Goal: Obtain resource: Download file/media

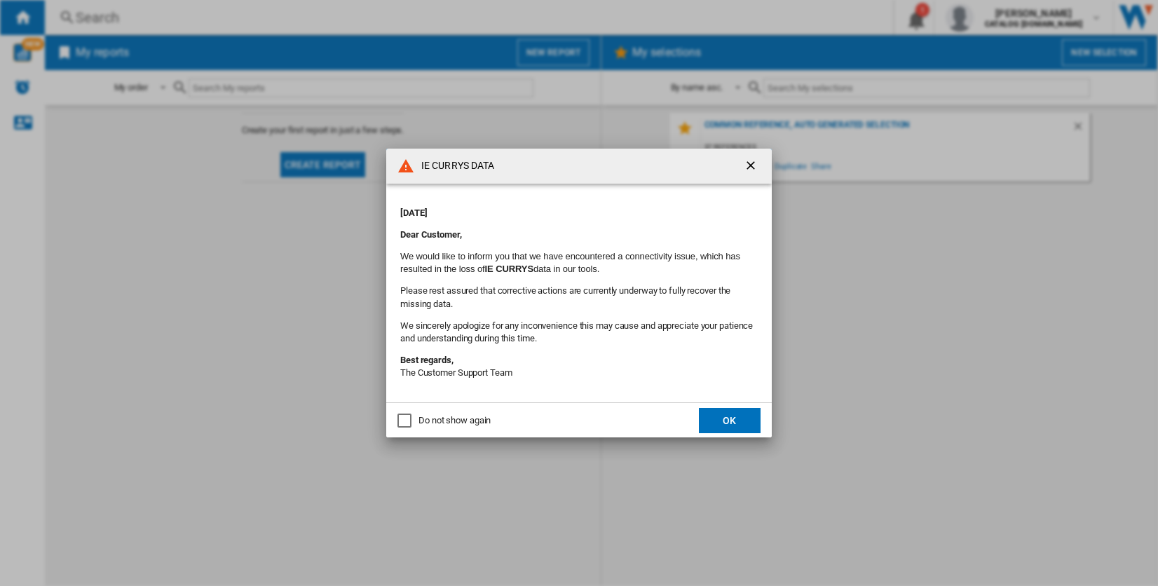
click at [404, 421] on div "Do not show again" at bounding box center [404, 420] width 14 height 14
click at [736, 413] on button "OK" at bounding box center [730, 420] width 62 height 25
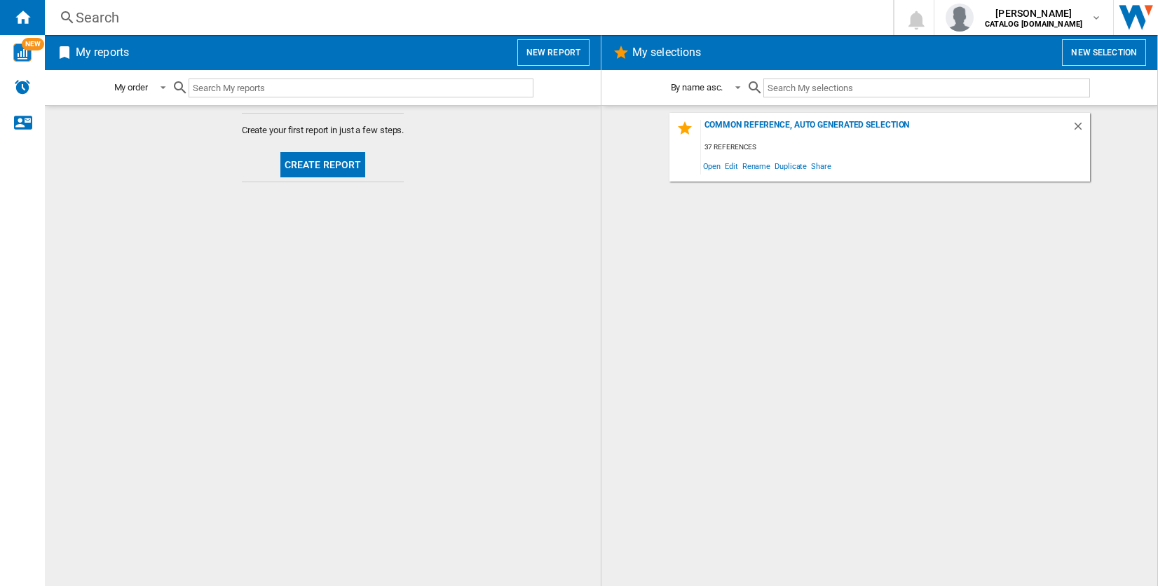
click at [308, 159] on button "Create report" at bounding box center [322, 164] width 85 height 25
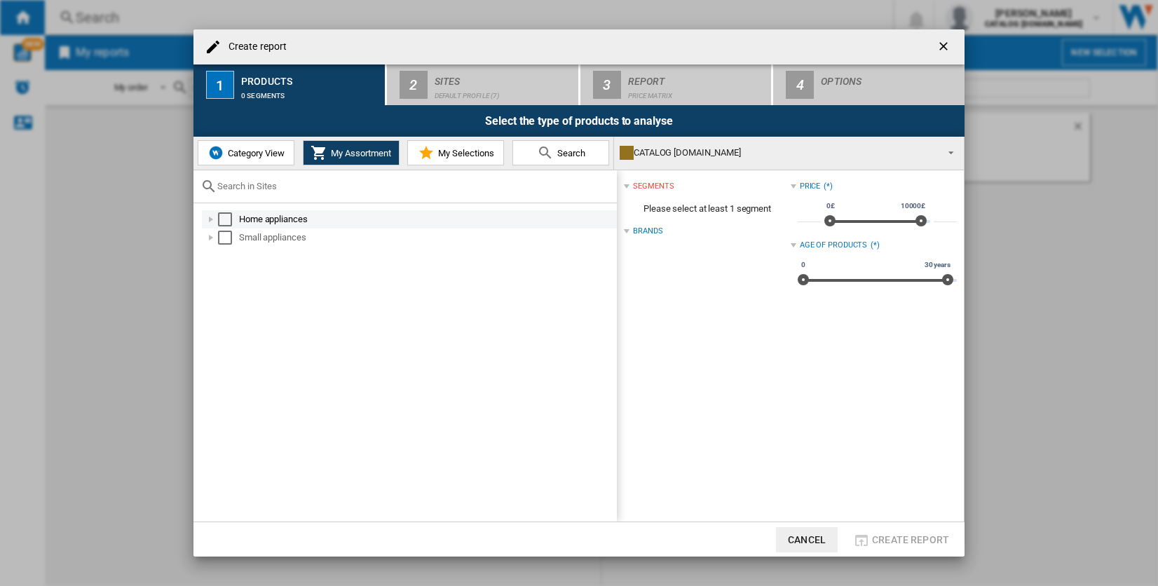
click at [208, 217] on div at bounding box center [211, 219] width 14 height 14
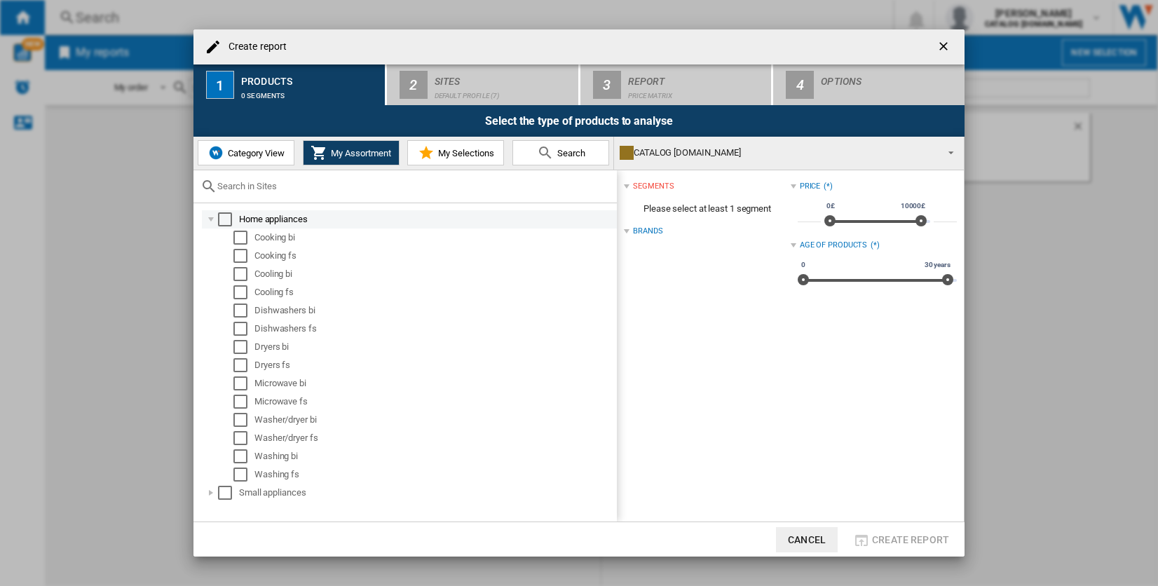
click at [226, 219] on div "Select" at bounding box center [225, 219] width 14 height 14
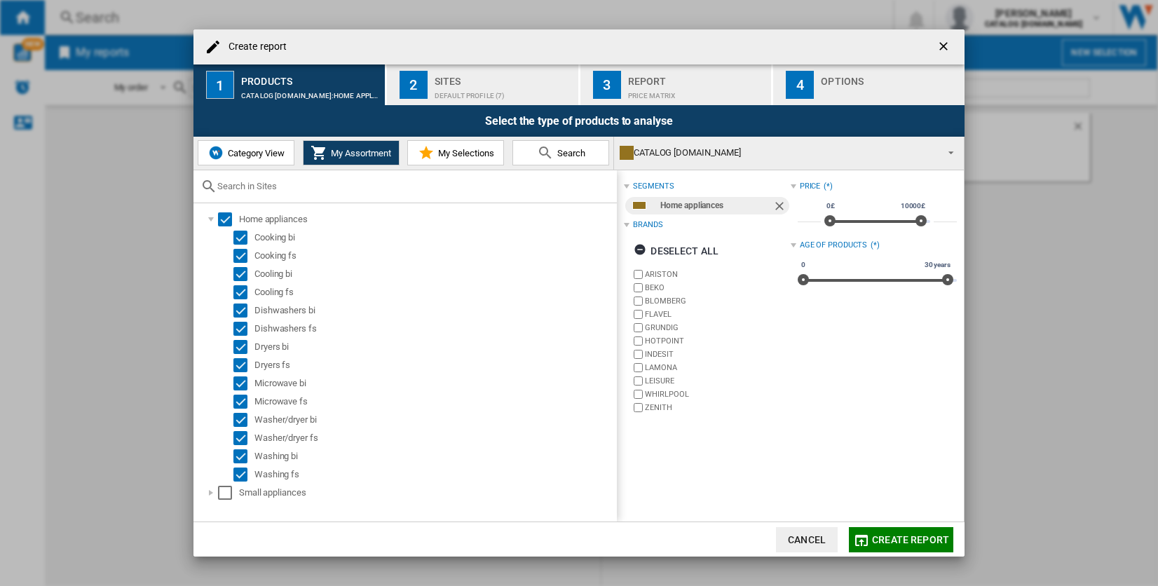
click at [444, 90] on div "Default profile (7)" at bounding box center [503, 92] width 138 height 15
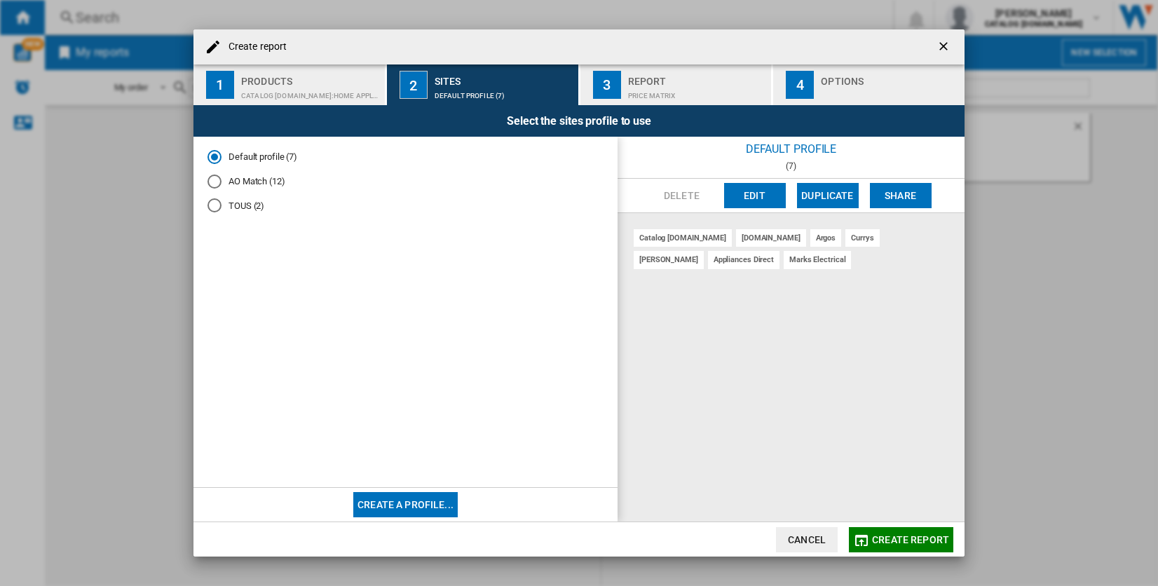
click at [902, 537] on span "Create report" at bounding box center [910, 539] width 77 height 11
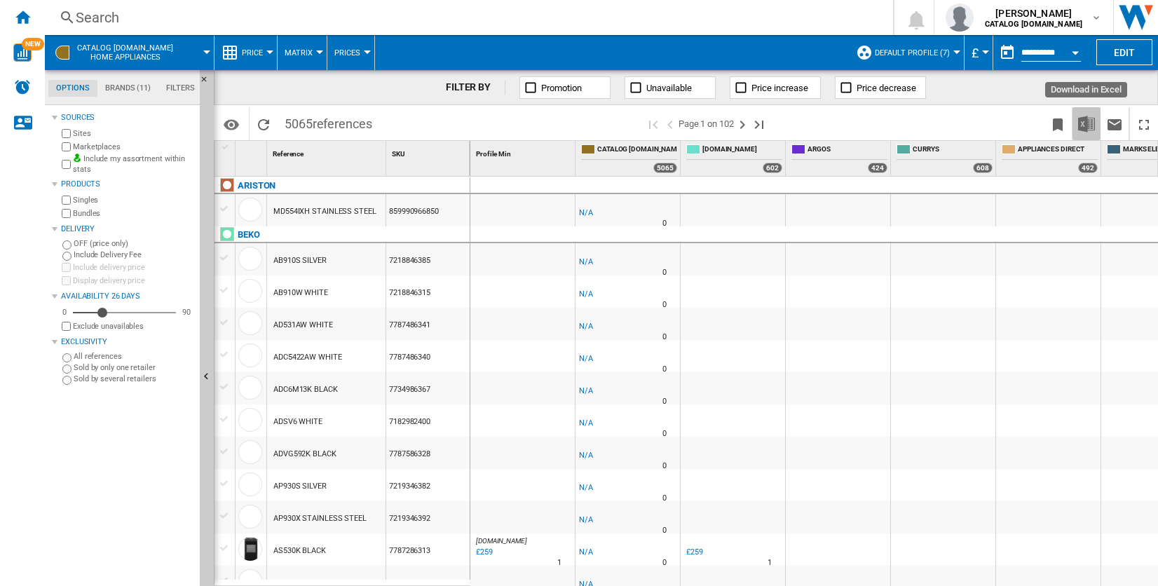
click at [1087, 121] on img "Download in Excel" at bounding box center [1086, 124] width 17 height 17
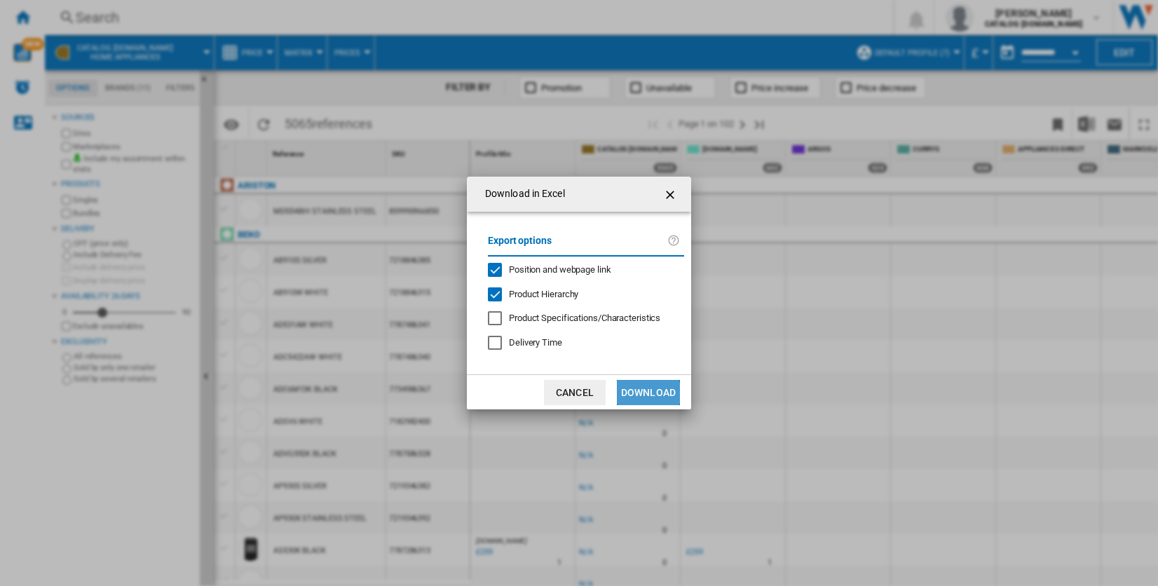
click at [642, 393] on button "Download" at bounding box center [648, 392] width 63 height 25
